Goal: Find contact information: Find contact information

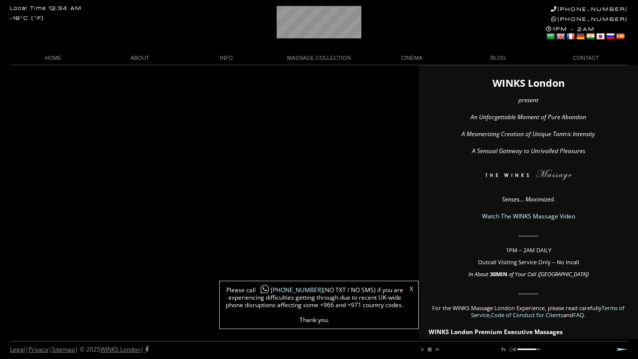
scroll to position [0, 7]
